Goal: Transaction & Acquisition: Book appointment/travel/reservation

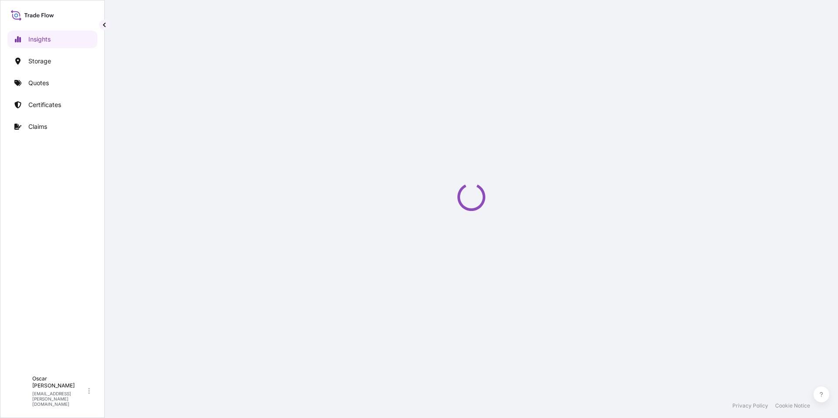
select select "2025"
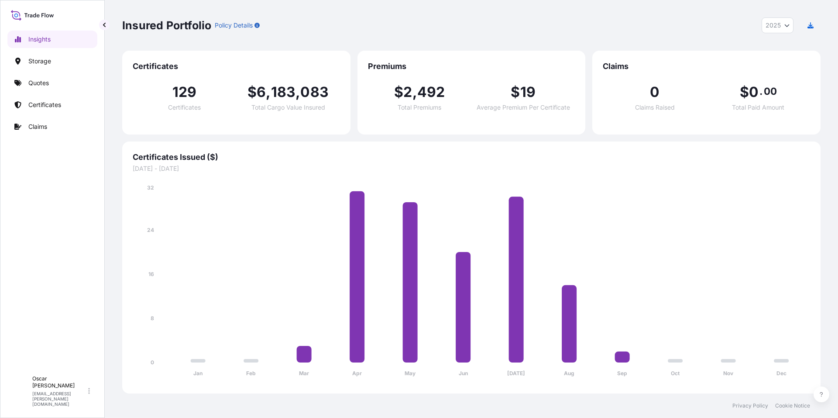
click at [44, 100] on link "Certificates" at bounding box center [52, 104] width 90 height 17
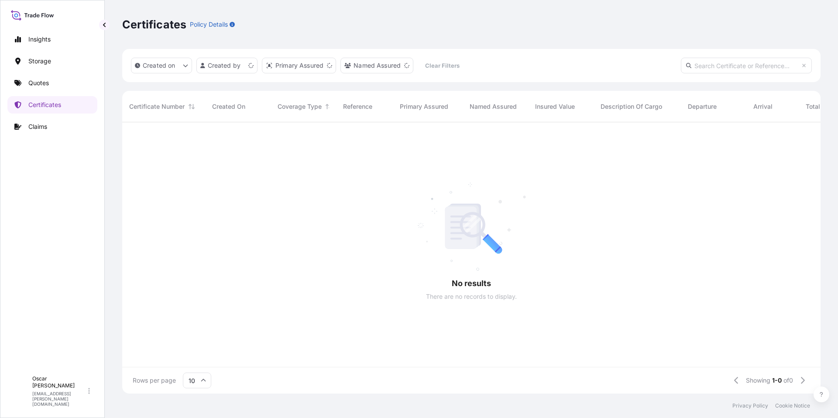
scroll to position [7, 7]
click at [709, 67] on input "text" at bounding box center [746, 66] width 131 height 16
click at [704, 66] on input "text" at bounding box center [746, 66] width 131 height 16
paste input "[PHONE_NUMBER]"
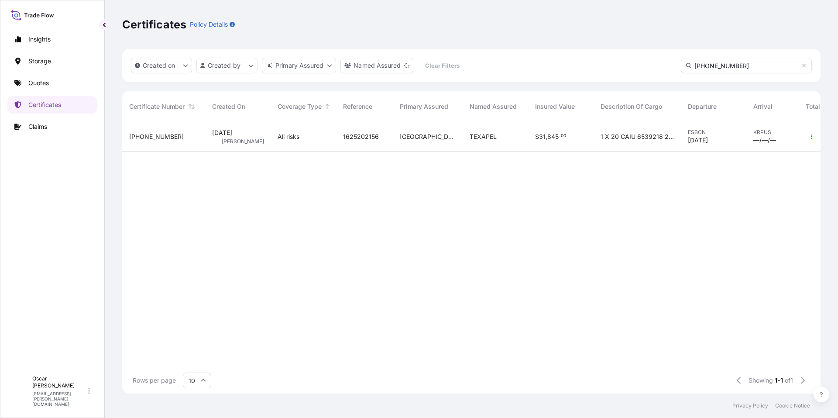
type input "[PHONE_NUMBER]"
click at [406, 143] on div "[GEOGRAPHIC_DATA]" at bounding box center [428, 136] width 70 height 29
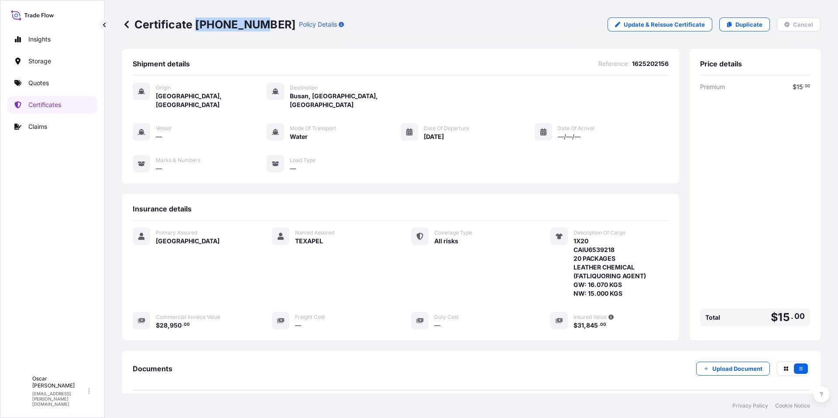
drag, startPoint x: 197, startPoint y: 19, endPoint x: 256, endPoint y: 21, distance: 59.0
click at [256, 21] on p "Certificate [PHONE_NUMBER]" at bounding box center [208, 24] width 173 height 14
copy p "[PHONE_NUMBER]"
click at [21, 106] on link "Certificates" at bounding box center [52, 104] width 90 height 17
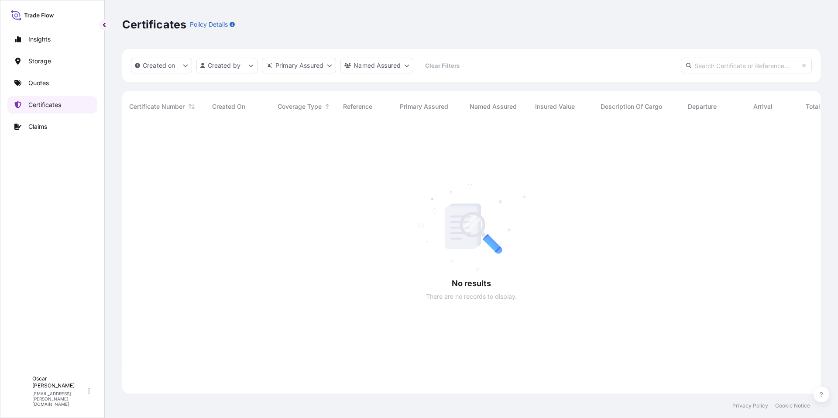
scroll to position [269, 692]
click at [711, 67] on input "text" at bounding box center [746, 66] width 131 height 16
click at [711, 65] on input "text" at bounding box center [746, 66] width 131 height 16
paste input "[PHONE_NUMBER]"
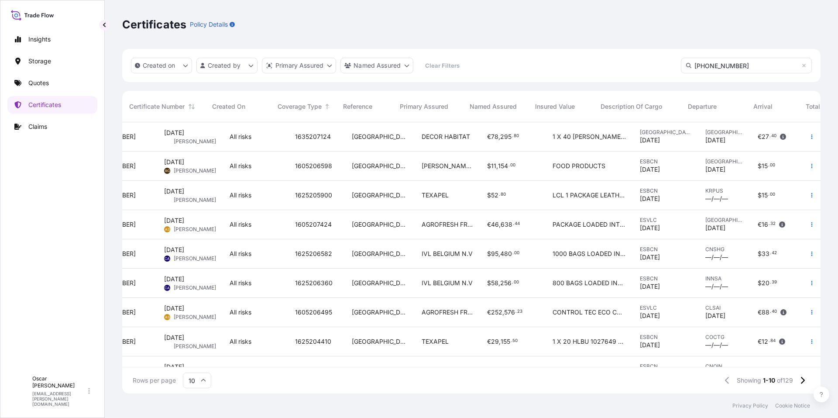
scroll to position [0, 0]
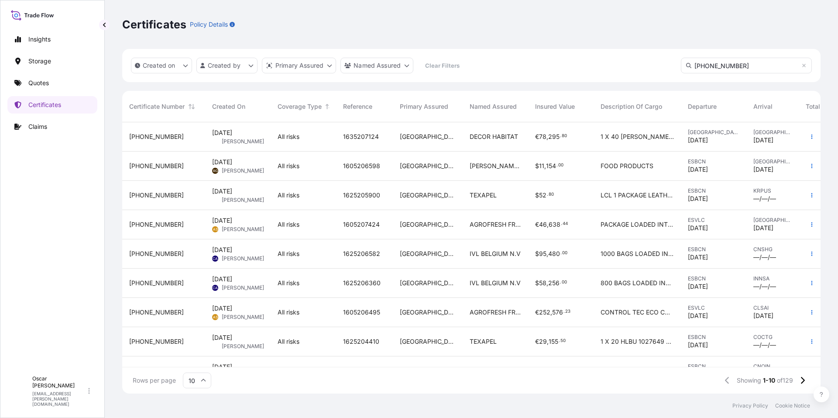
click at [737, 68] on input "[PHONE_NUMBER]" at bounding box center [746, 66] width 131 height 16
click at [730, 63] on input "[PHONE_NUMBER]" at bounding box center [746, 66] width 131 height 16
type input "[PHONE_NUMBER]"
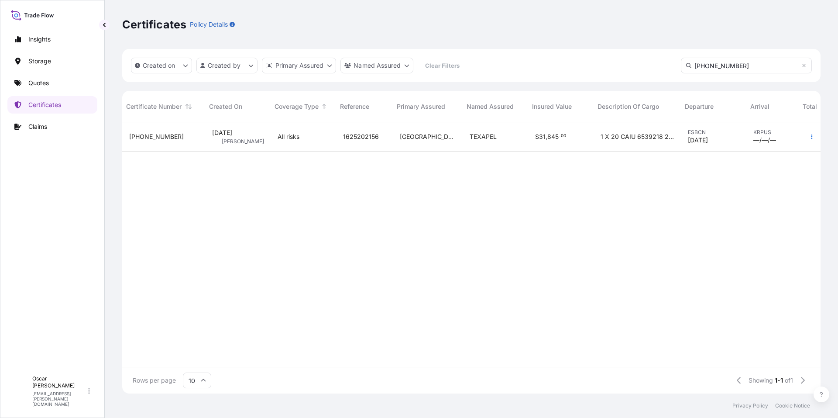
scroll to position [0, 48]
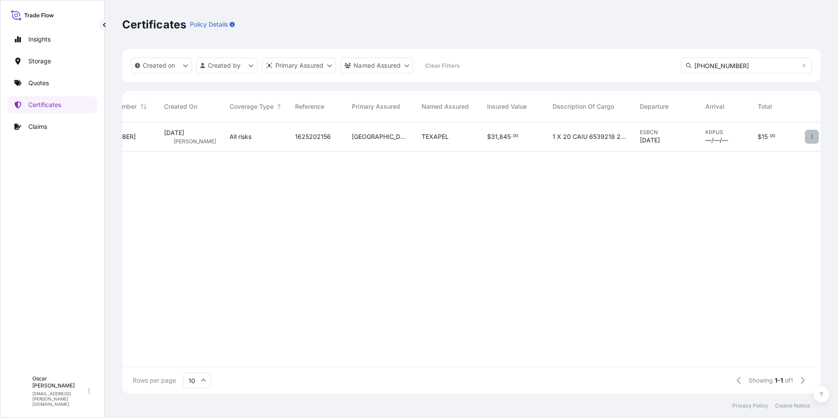
click at [814, 136] on icon "button" at bounding box center [811, 136] width 5 height 5
click at [40, 86] on p "Quotes" at bounding box center [38, 83] width 21 height 9
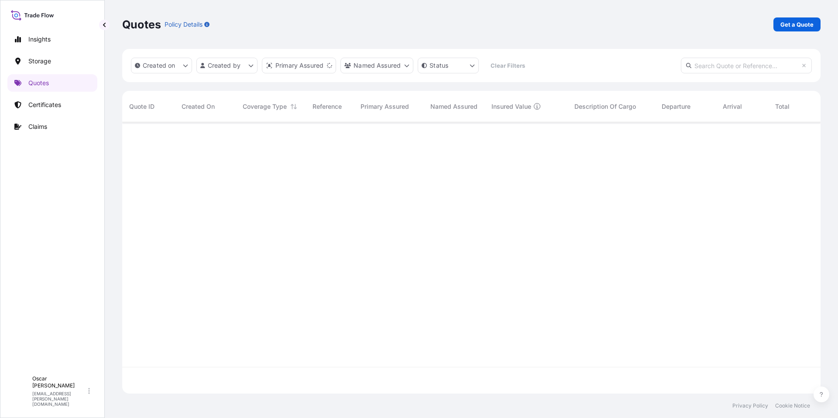
scroll to position [269, 692]
click at [788, 22] on p "Get a Quote" at bounding box center [796, 24] width 33 height 9
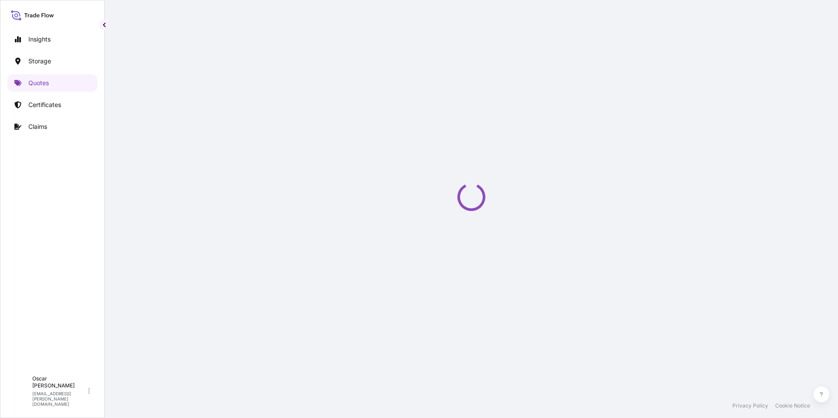
scroll to position [14, 0]
select select "Water"
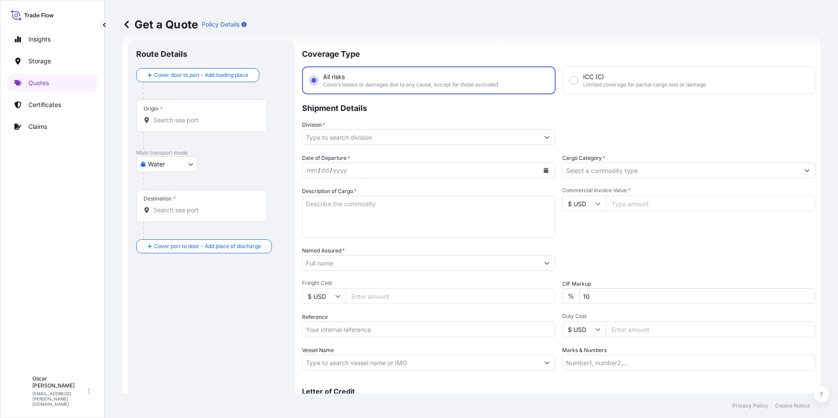
click at [170, 118] on input "Origin *" at bounding box center [204, 120] width 103 height 9
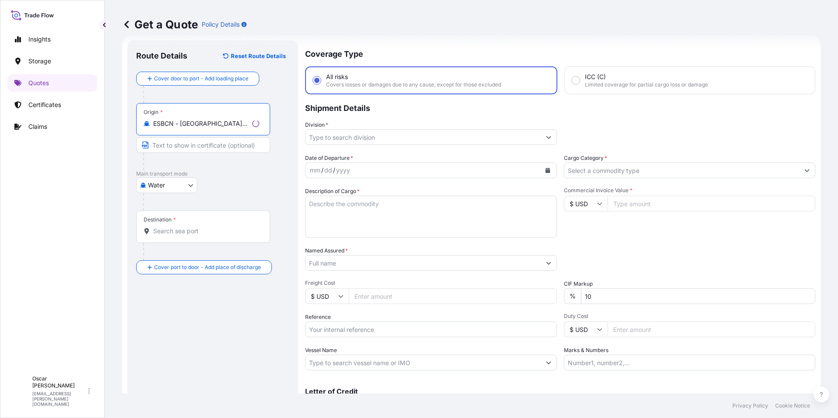
type input "ESBCN - [GEOGRAPHIC_DATA], [GEOGRAPHIC_DATA]"
click at [178, 230] on input "Destination *" at bounding box center [206, 231] width 106 height 9
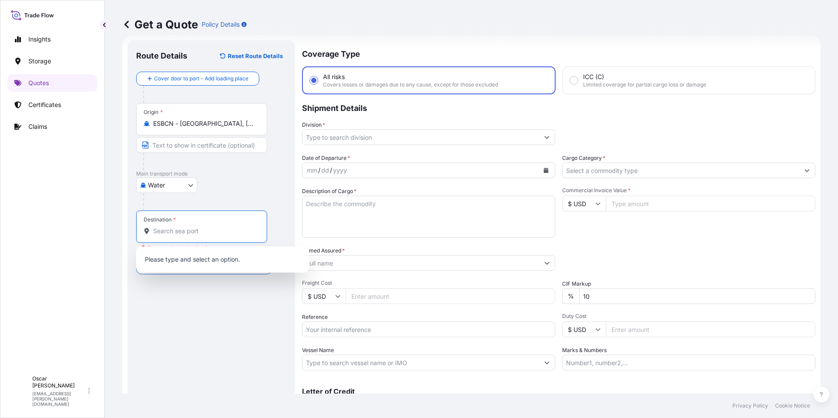
click at [203, 223] on div "Destination *" at bounding box center [201, 226] width 131 height 32
click at [203, 227] on input "Destination * Please select a destination" at bounding box center [204, 231] width 103 height 9
paste input "[GEOGRAPHIC_DATA]"
type input "[GEOGRAPHIC_DATA]"
click at [373, 133] on input "Division *" at bounding box center [423, 137] width 235 height 16
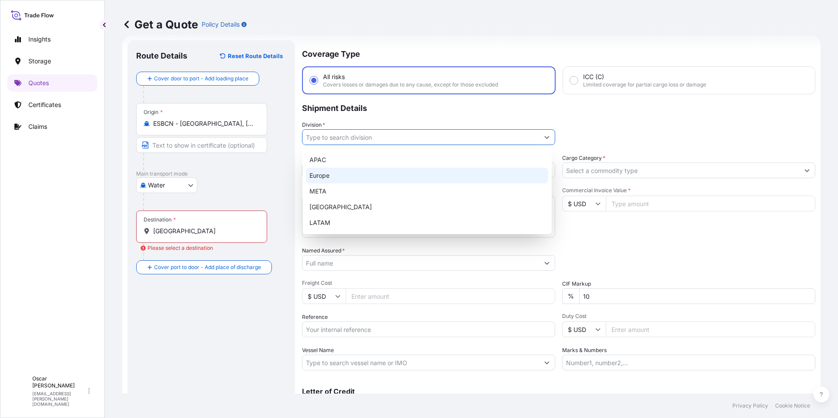
click at [337, 175] on div "Europe" at bounding box center [427, 176] width 242 height 16
type input "Europe"
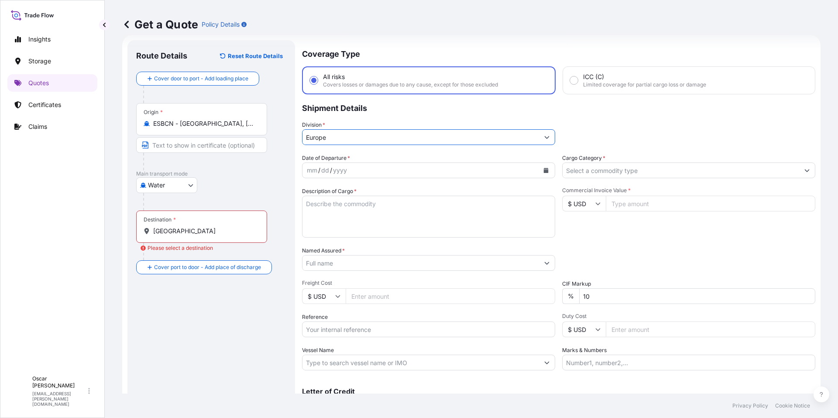
click at [544, 171] on icon "Calendar" at bounding box center [546, 170] width 5 height 5
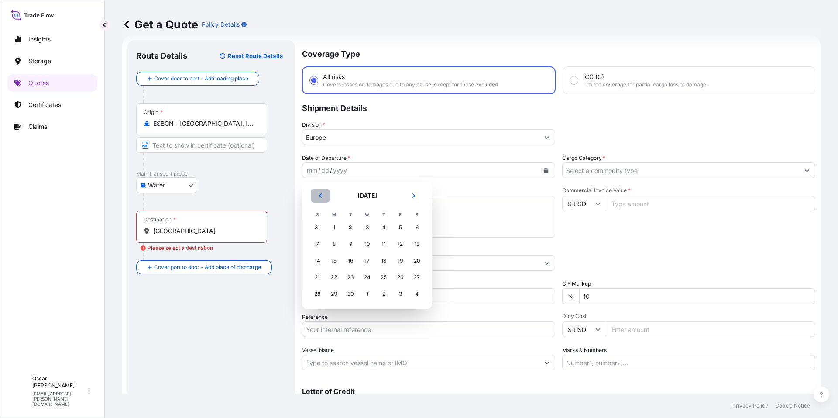
click at [322, 198] on button "Previous" at bounding box center [320, 196] width 19 height 14
click at [321, 197] on icon "Previous" at bounding box center [320, 195] width 3 height 4
click at [413, 196] on icon "Next" at bounding box center [413, 195] width 5 height 5
click at [351, 227] on div "2" at bounding box center [351, 228] width 16 height 16
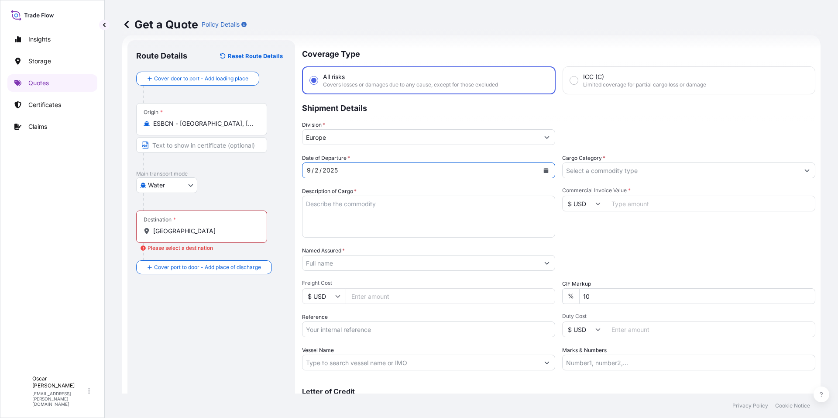
click at [627, 128] on div "Division * [GEOGRAPHIC_DATA]" at bounding box center [558, 132] width 513 height 24
click at [545, 170] on icon "Calendar" at bounding box center [546, 170] width 5 height 5
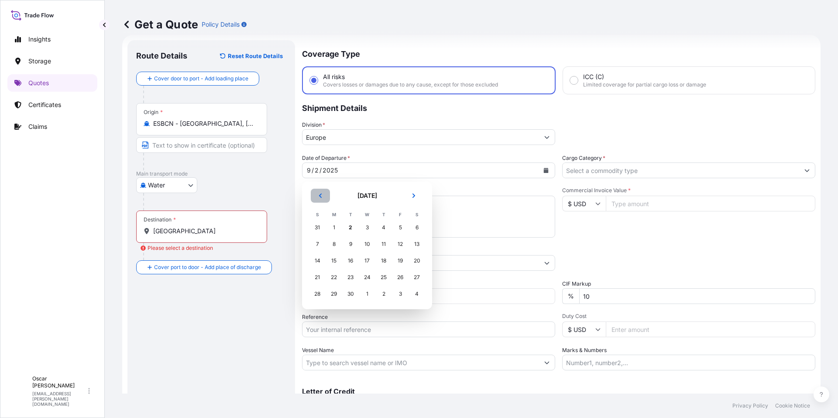
click at [318, 195] on icon "Previous" at bounding box center [320, 195] width 5 height 5
click at [384, 259] on div "17" at bounding box center [384, 261] width 16 height 16
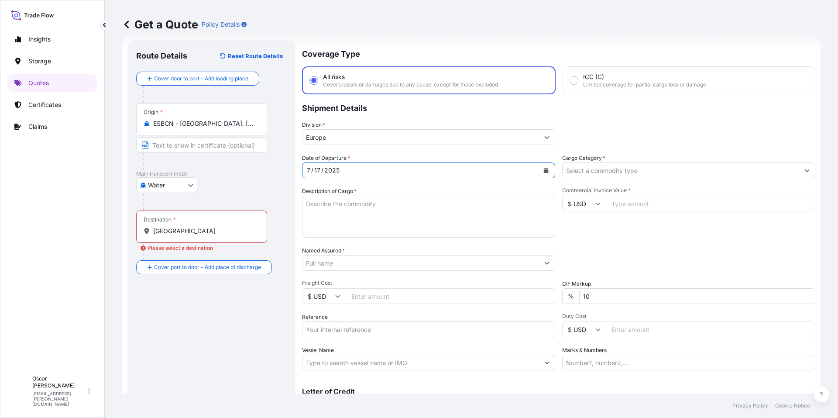
click at [623, 139] on div "Division * [GEOGRAPHIC_DATA]" at bounding box center [558, 132] width 513 height 24
click at [543, 170] on icon "Calendar" at bounding box center [545, 170] width 5 height 5
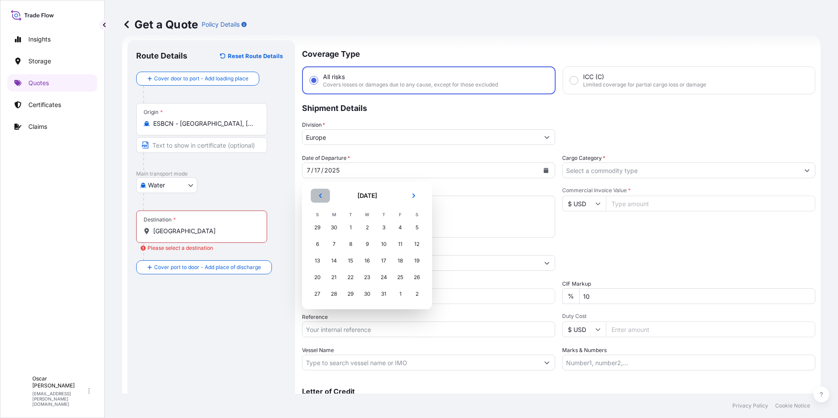
click at [320, 197] on icon "Previous" at bounding box center [320, 195] width 5 height 5
click at [352, 260] on div "17" at bounding box center [351, 261] width 16 height 16
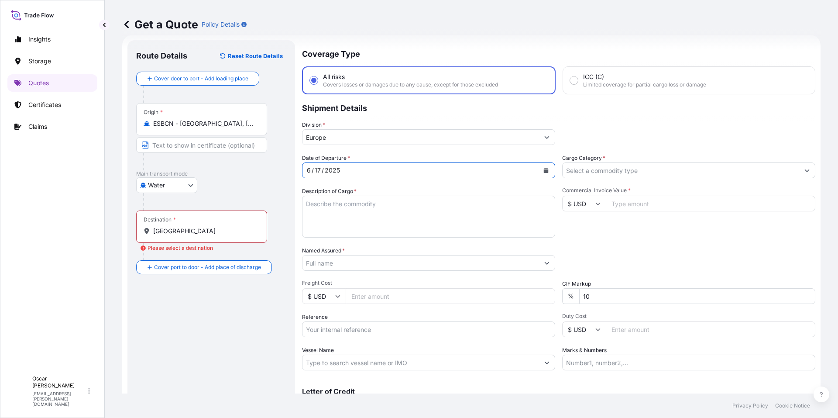
click at [206, 230] on input "[GEOGRAPHIC_DATA]" at bounding box center [204, 231] width 103 height 9
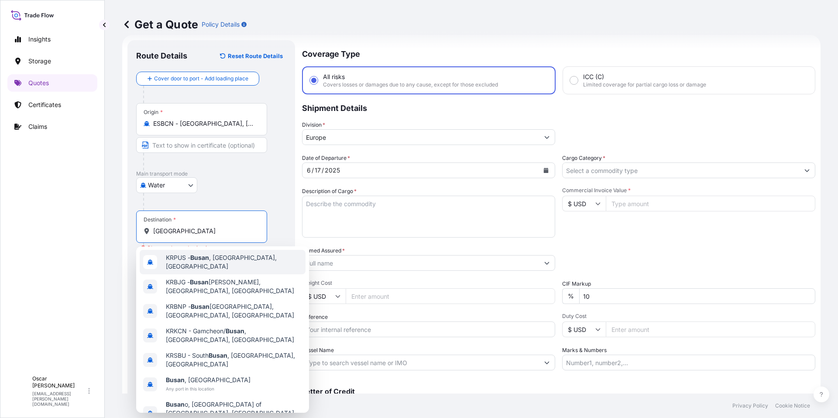
click at [217, 260] on span "KRPUS - [GEOGRAPHIC_DATA] , [GEOGRAPHIC_DATA], [GEOGRAPHIC_DATA]" at bounding box center [234, 261] width 136 height 17
type input "KRPUS - [GEOGRAPHIC_DATA], [GEOGRAPHIC_DATA], [GEOGRAPHIC_DATA]"
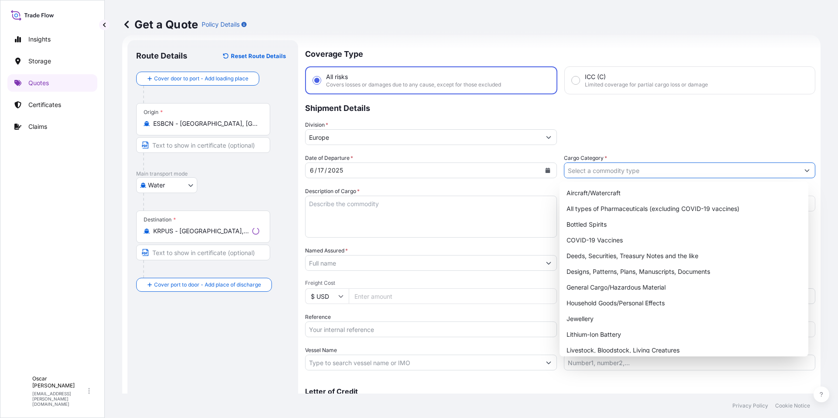
click at [616, 172] on input "Cargo Category *" at bounding box center [681, 170] width 235 height 16
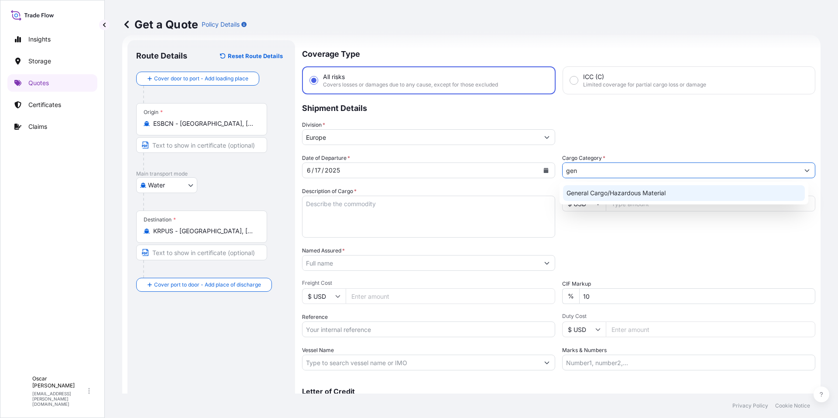
click at [594, 187] on div "General Cargo/Hazardous Material" at bounding box center [684, 193] width 242 height 16
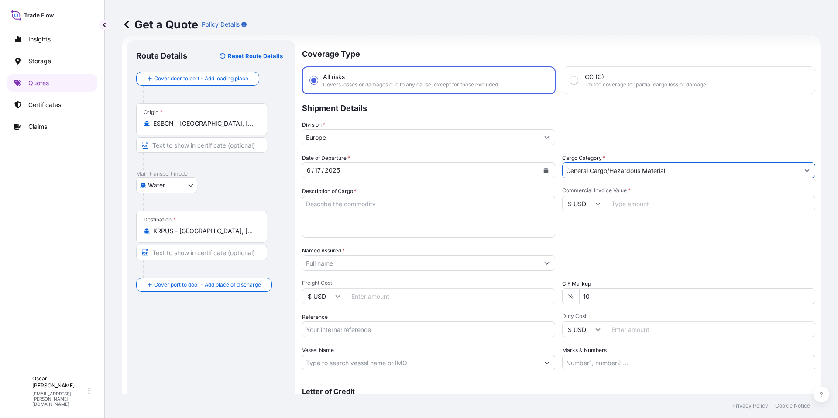
type input "General Cargo/Hazardous Material"
click at [392, 207] on textarea "Description of Cargo *" at bounding box center [428, 217] width 253 height 42
click at [328, 202] on textarea "Description of Cargo *" at bounding box center [428, 217] width 253 height 42
paste textarea "1X20 CAIU6539218 20 PACKAGES LEATHER CHEMICAL (FATLIQUORING AGENT) GW: 16.070 K…"
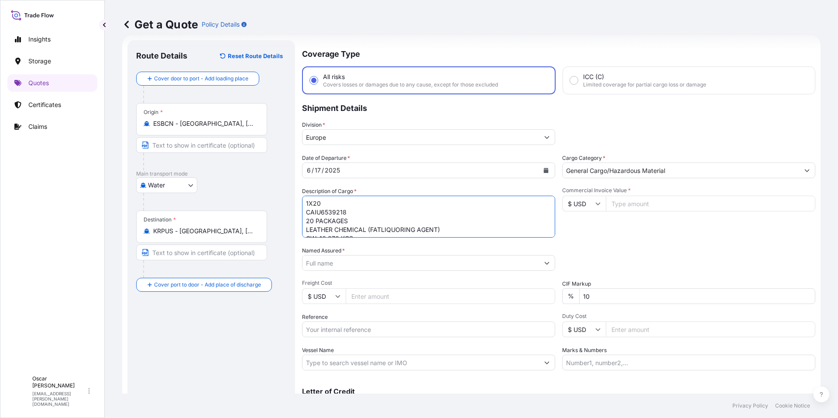
scroll to position [0, 0]
click at [362, 231] on textarea "1X20 CAIU6539218 20 PACKAGES LEATHER CHEMICAL (FATLIQUORING AGENT) GW: 16.070 K…" at bounding box center [428, 217] width 253 height 42
paste textarea "L/C No. M04ZX2508EU00242 dated: 250820"
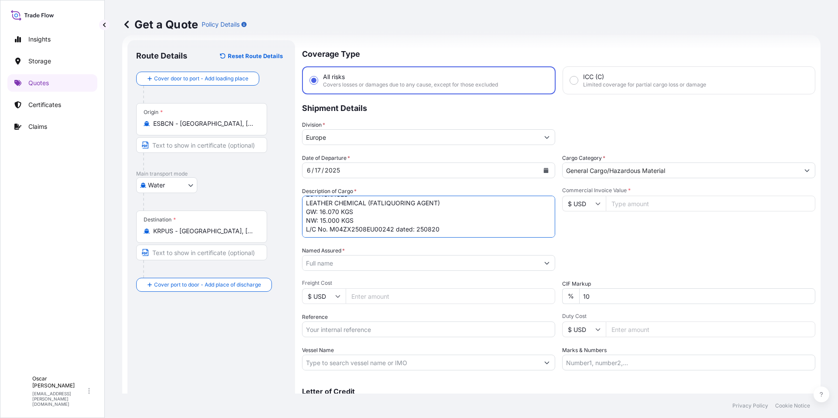
click at [323, 231] on textarea "1X20 CAIU6539218 20 PACKAGES LEATHER CHEMICAL (FATLIQUORING AGENT) GW: 16.070 K…" at bounding box center [428, 217] width 253 height 42
paste textarea "CLAIMS PAYABLE IN [GEOGRAPHIC_DATA] COVERING INSTITUTE CARGO CLAUSES: ALL RISKS"
click at [328, 226] on textarea "1X20 CAIU6539218 20 PACKAGES LEATHER CHEMICAL (FATLIQUORING AGENT) GW: 16.070 K…" at bounding box center [428, 217] width 253 height 42
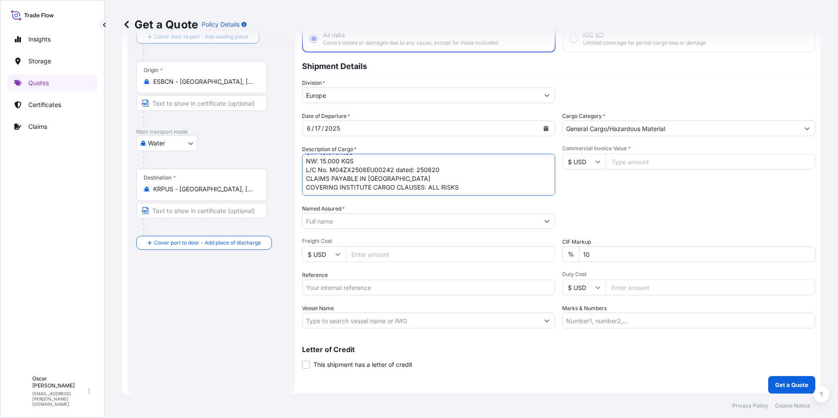
scroll to position [58, 0]
type textarea "1X20 CAIU6539218 20 PACKAGES LEATHER CHEMICAL (FATLIQUORING AGENT) GW: 16.070 K…"
click at [364, 216] on input "Named Assured *" at bounding box center [420, 219] width 237 height 16
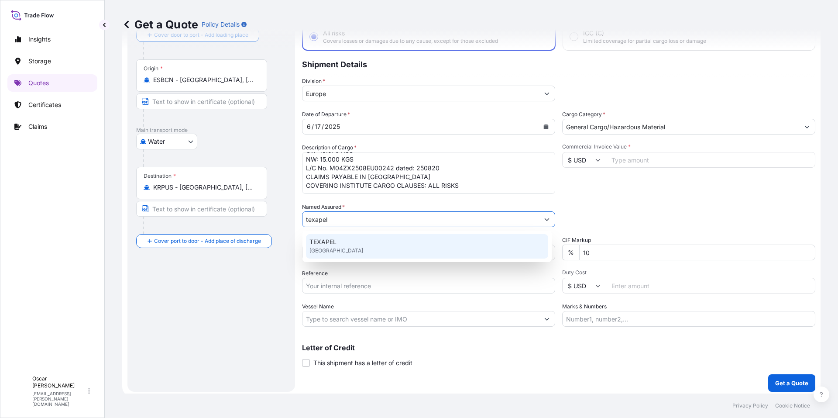
click at [340, 245] on div "TEXAPEL [GEOGRAPHIC_DATA]" at bounding box center [427, 246] width 242 height 24
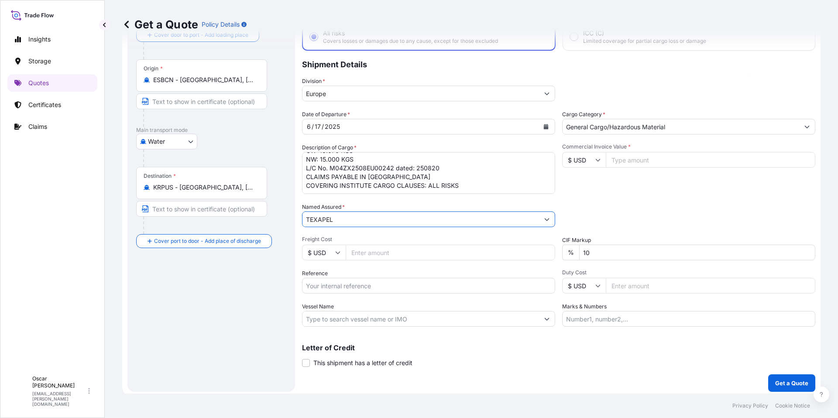
type input "TEXAPEL"
click at [387, 286] on input "Reference" at bounding box center [428, 286] width 253 height 16
click at [341, 285] on input "Reference" at bounding box center [428, 286] width 253 height 16
paste input "1625202156"
type input "1625202156"
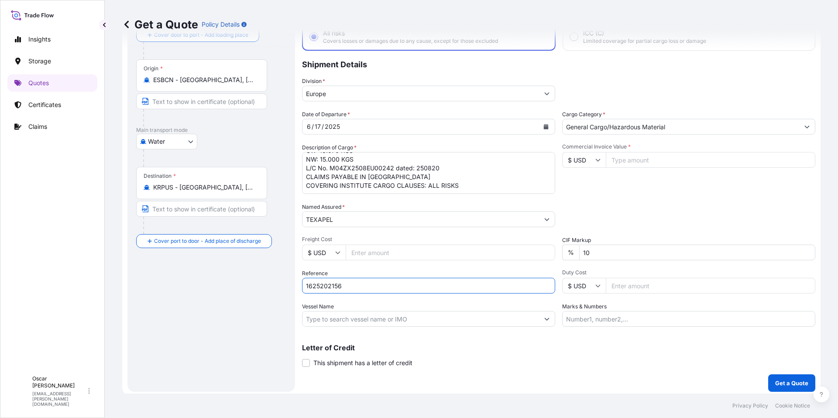
click at [645, 217] on div "Packing Category Type to search a container mode Please select a primary mode o…" at bounding box center [688, 215] width 253 height 24
click at [631, 159] on input "Commercial Invoice Value *" at bounding box center [711, 160] width 210 height 16
type input "28950"
click at [655, 219] on div "Packing Category Type to search a container mode Please select a primary mode o…" at bounding box center [688, 215] width 253 height 24
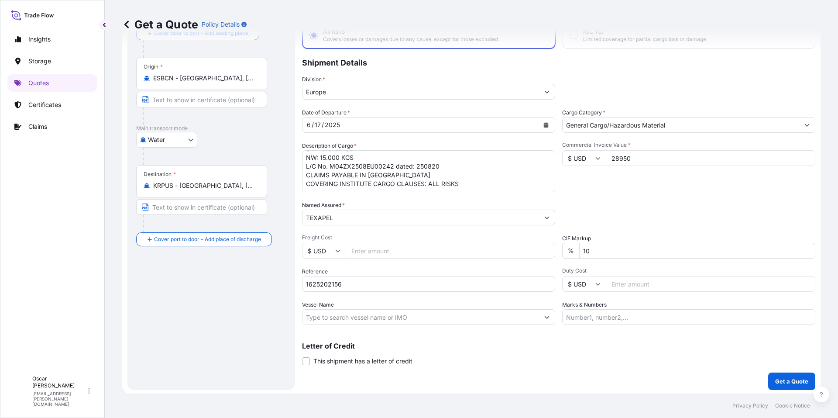
scroll to position [61, 0]
click at [781, 382] on p "Get a Quote" at bounding box center [791, 379] width 33 height 9
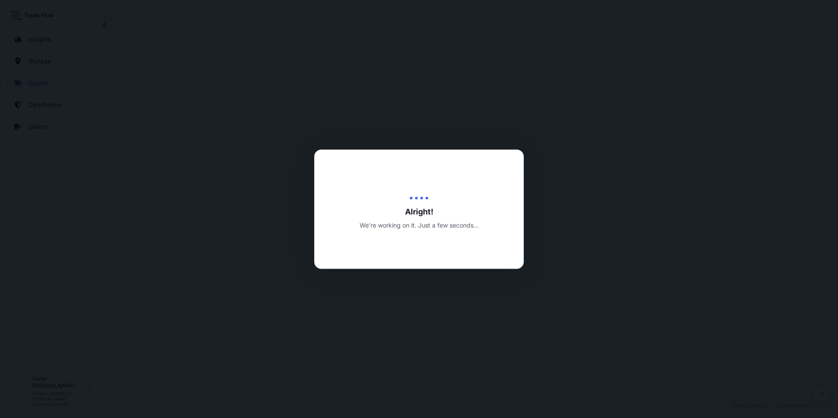
select select "Water"
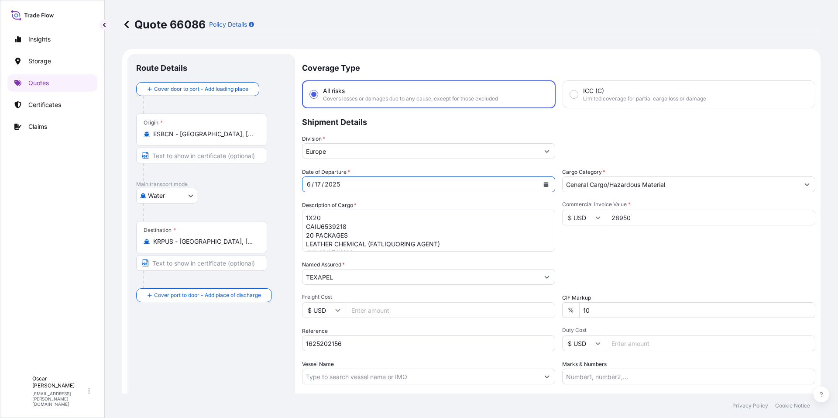
click at [544, 184] on icon "Calendar" at bounding box center [546, 184] width 5 height 5
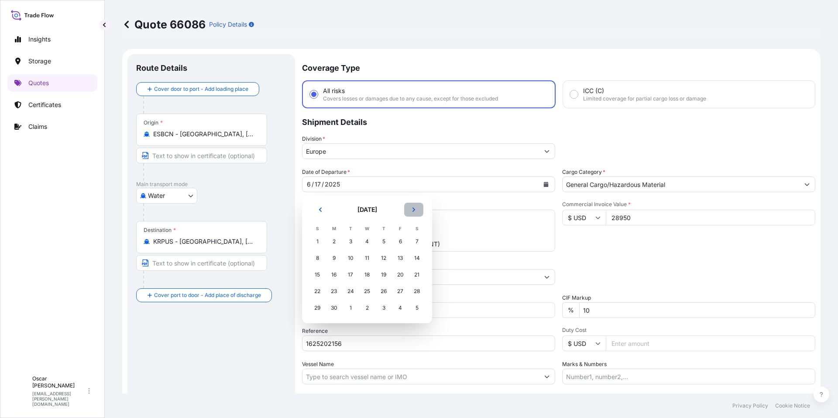
click at [413, 210] on icon "Next" at bounding box center [413, 209] width 5 height 5
click at [346, 243] on div "2" at bounding box center [351, 242] width 16 height 16
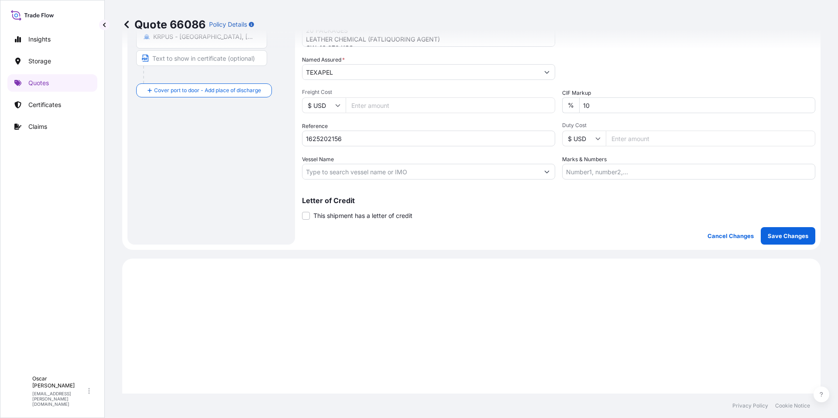
scroll to position [194, 0]
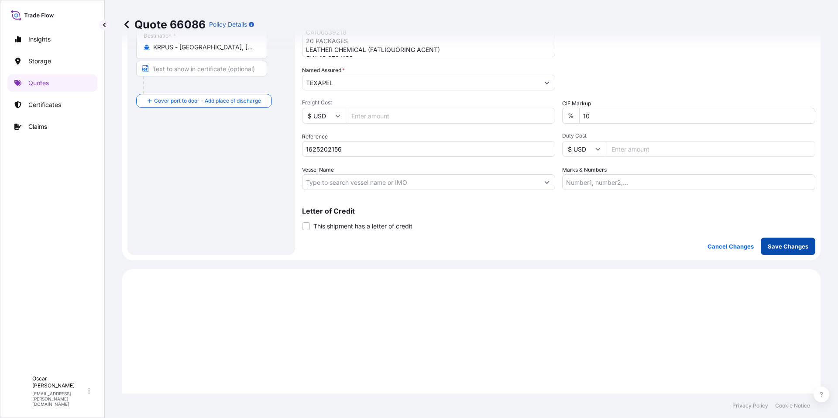
click at [777, 247] on p "Save Changes" at bounding box center [788, 246] width 41 height 9
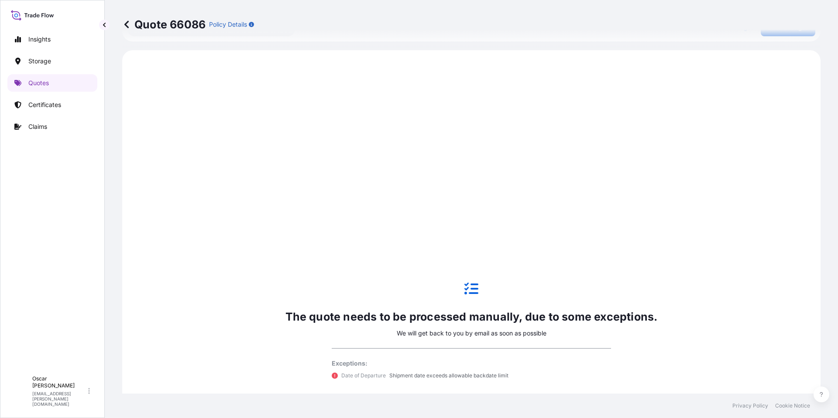
scroll to position [419, 0]
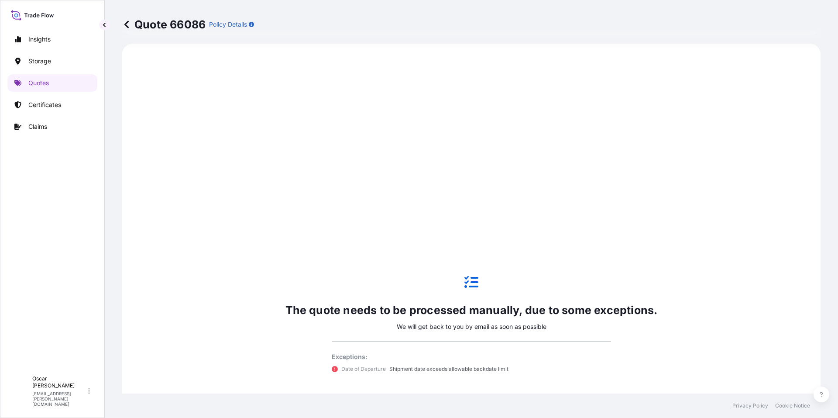
select select "Water"
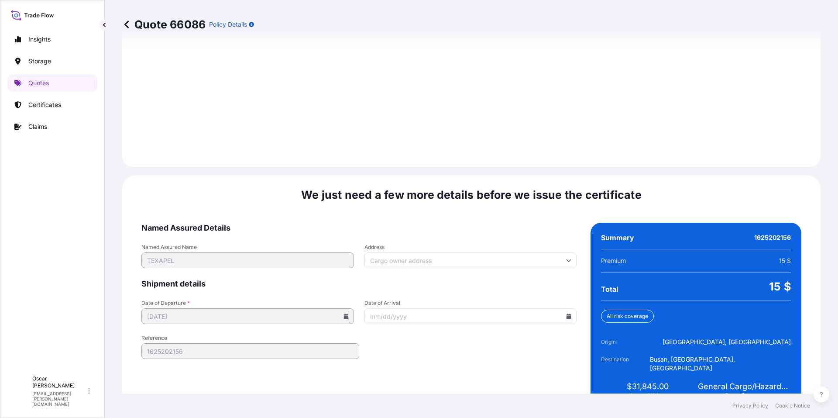
scroll to position [1202, 0]
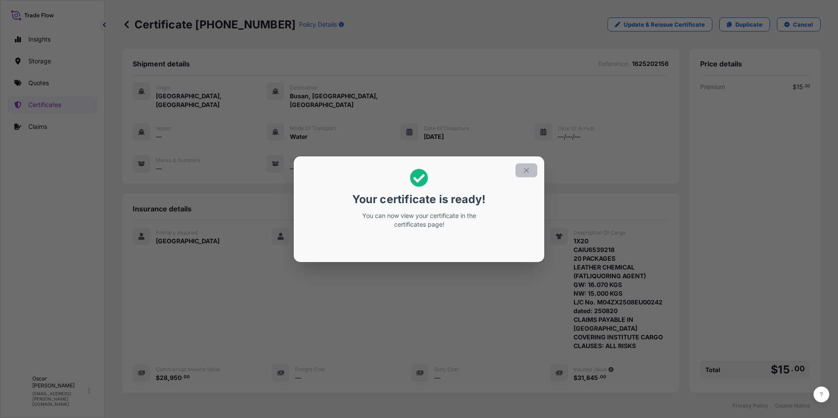
click at [522, 170] on button "button" at bounding box center [526, 170] width 22 height 14
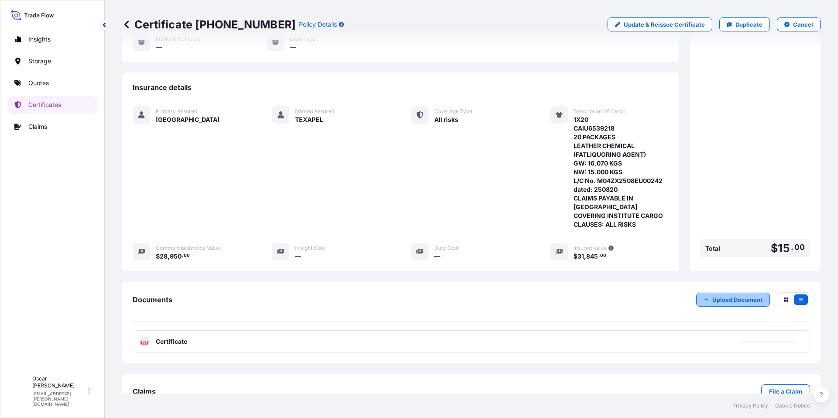
scroll to position [128, 0]
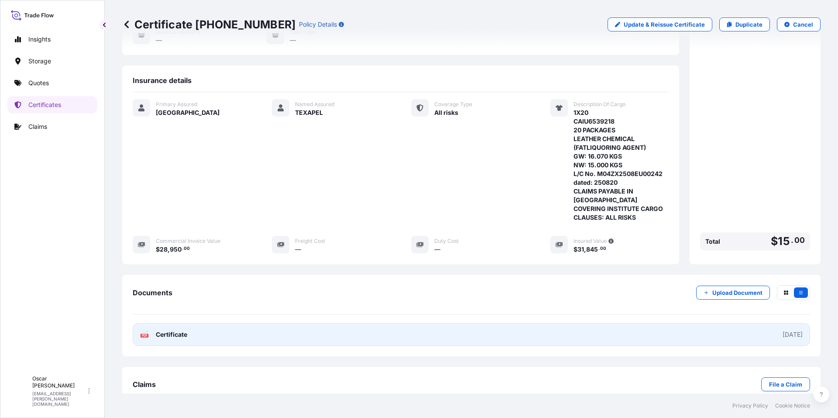
click at [229, 323] on link "PDF Certificate [DATE]" at bounding box center [471, 334] width 677 height 23
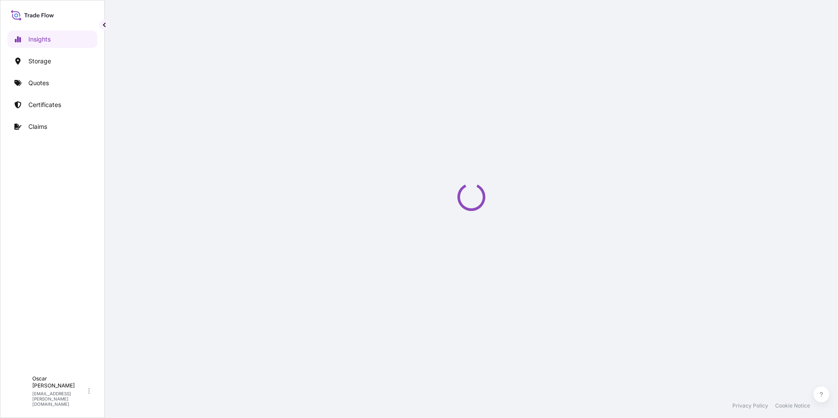
select select "2025"
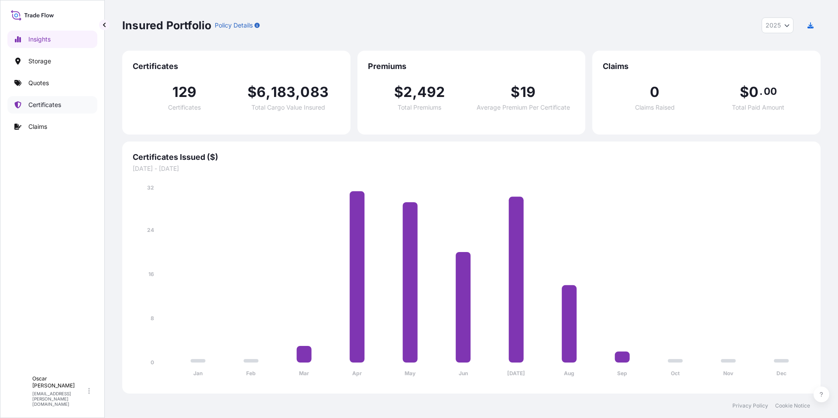
click at [54, 106] on p "Certificates" at bounding box center [44, 104] width 33 height 9
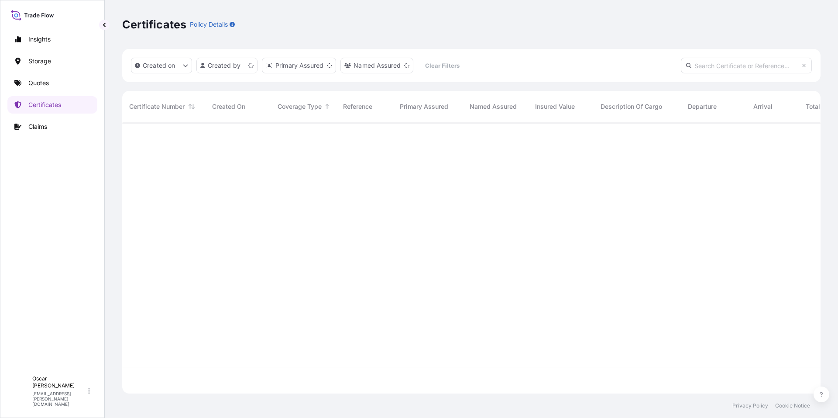
scroll to position [269, 692]
click at [722, 68] on input "text" at bounding box center [746, 66] width 131 height 16
click at [721, 65] on input "text" at bounding box center [746, 66] width 131 height 16
paste input "[GEOGRAPHIC_DATA]"
type input "[GEOGRAPHIC_DATA]"
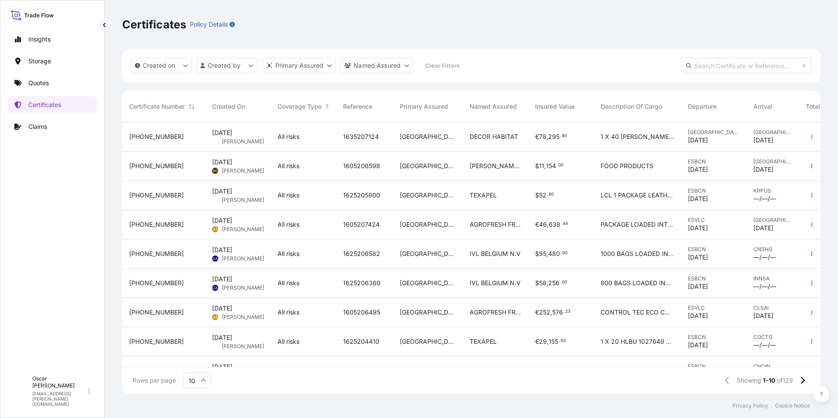
click at [725, 62] on input "text" at bounding box center [746, 66] width 131 height 16
paste input "[PHONE_NUMBER]"
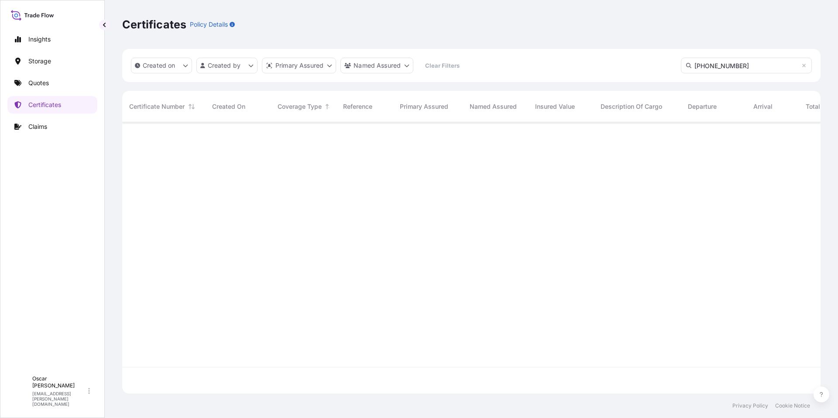
type input "[PHONE_NUMBER]"
click at [541, 136] on span "31" at bounding box center [542, 137] width 7 height 6
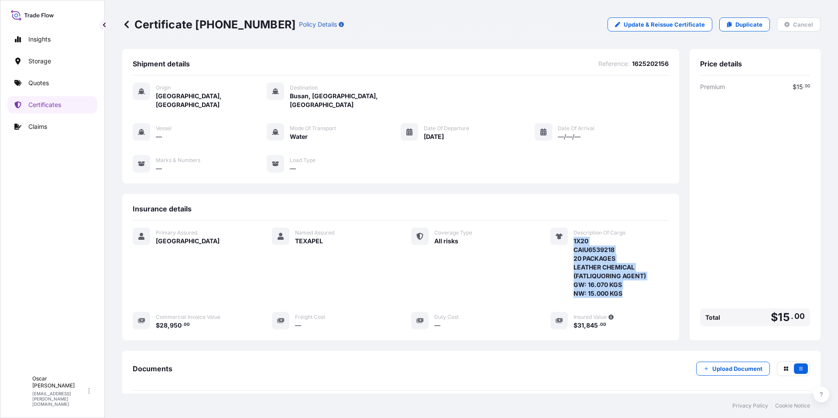
drag, startPoint x: 569, startPoint y: 233, endPoint x: 620, endPoint y: 285, distance: 72.5
click at [620, 285] on span "1X20 CAIU6539218 20 PACKAGES LEATHER CHEMICAL (FATLIQUORING AGENT) GW: 16.070 K…" at bounding box center [621, 267] width 95 height 61
copy span "1X20 CAIU6539218 20 PACKAGES LEATHER CHEMICAL (FATLIQUORING AGENT) GW: 16.070 K…"
